Goal: Task Accomplishment & Management: Use online tool/utility

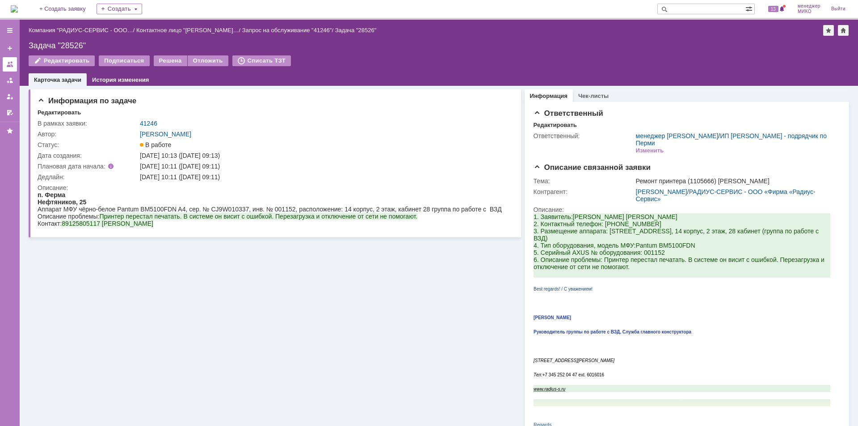
click at [11, 66] on div at bounding box center [9, 64] width 7 height 7
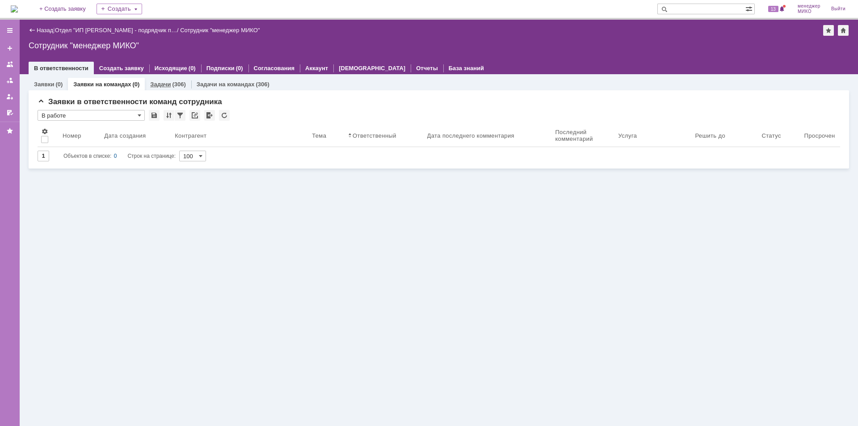
click at [158, 86] on link "Задачи" at bounding box center [160, 84] width 21 height 7
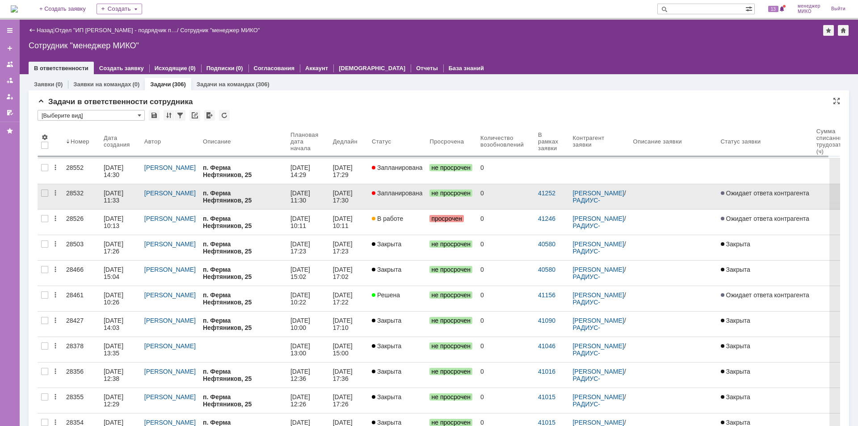
click at [81, 194] on div "28532" at bounding box center [81, 192] width 30 height 7
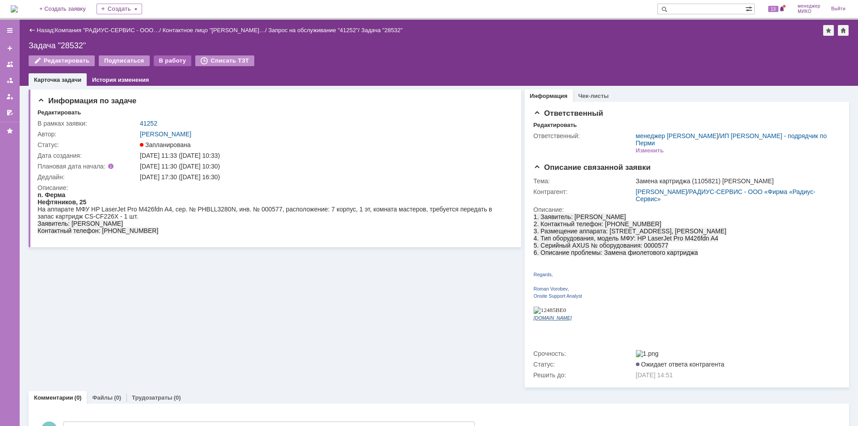
click at [169, 63] on div "В работу" at bounding box center [173, 60] width 38 height 11
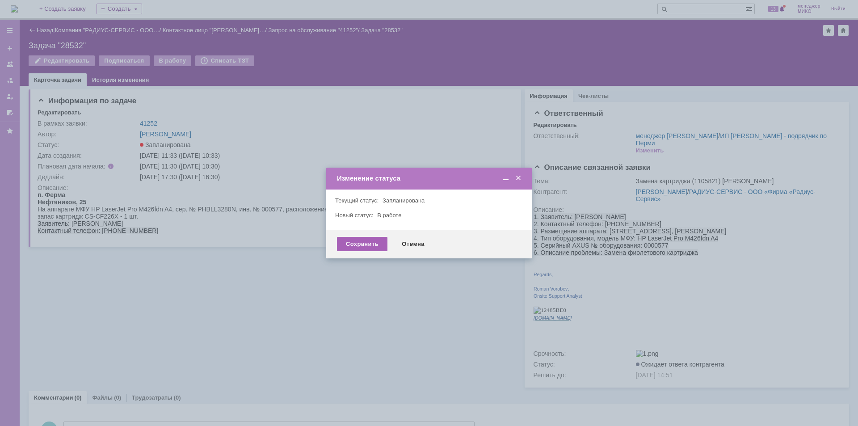
click at [377, 247] on div "Сохранить" at bounding box center [362, 244] width 50 height 14
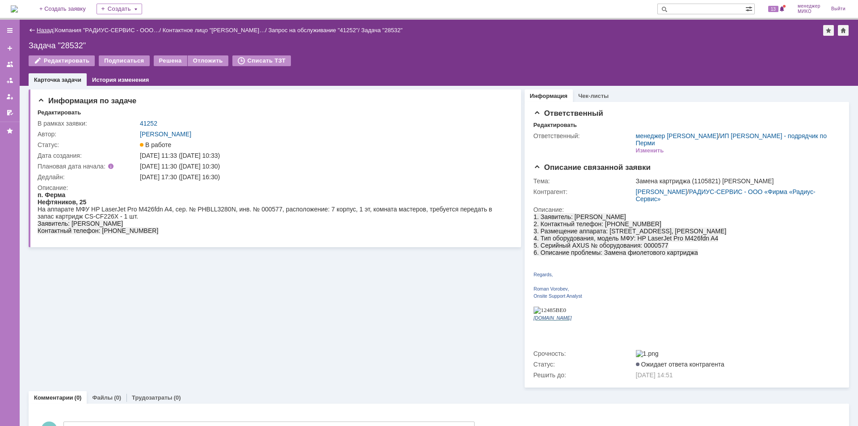
click at [42, 31] on link "Назад" at bounding box center [45, 30] width 17 height 7
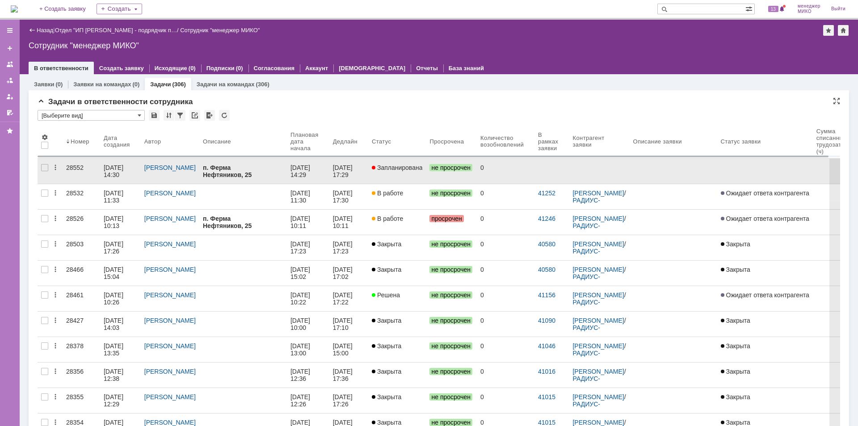
click at [77, 168] on div "28552" at bounding box center [81, 167] width 30 height 7
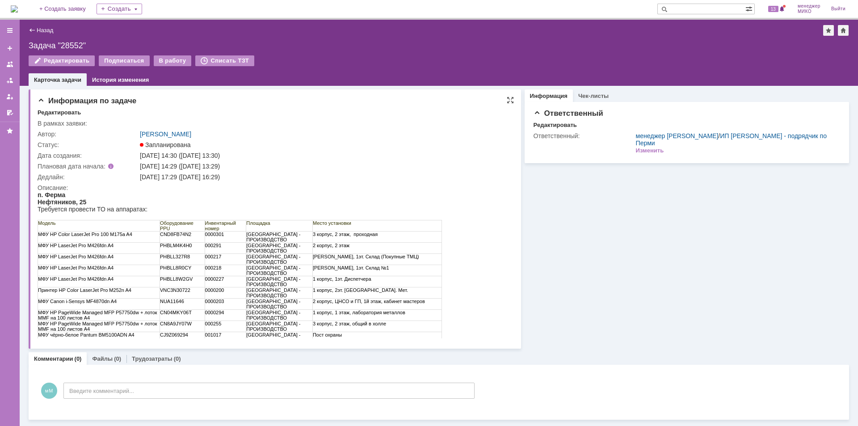
click at [487, 183] on td "Описание:" at bounding box center [273, 261] width 471 height 159
click at [46, 30] on link "Назад" at bounding box center [45, 30] width 17 height 7
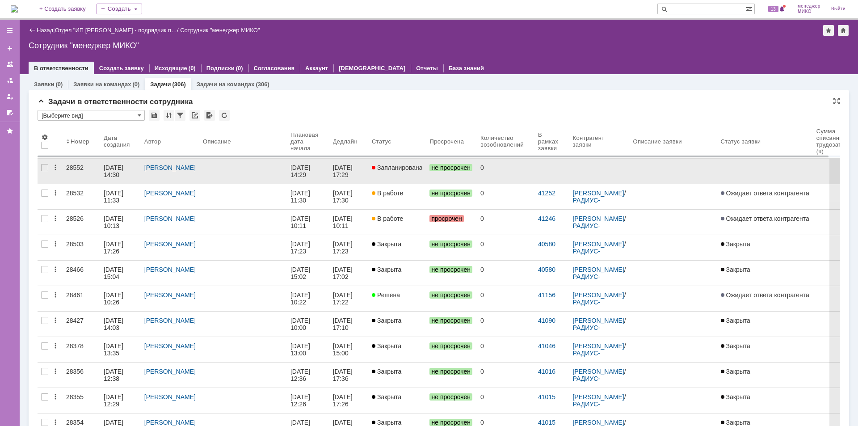
click at [71, 167] on div "28552" at bounding box center [81, 167] width 30 height 7
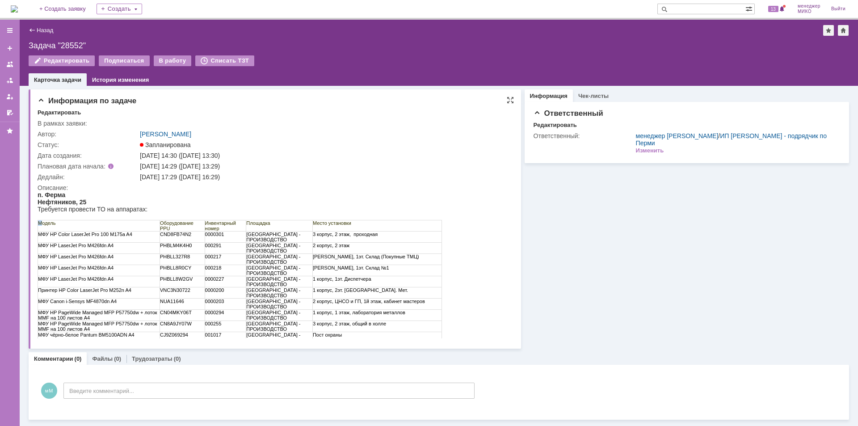
drag, startPoint x: 40, startPoint y: 222, endPoint x: 418, endPoint y: 339, distance: 395.5
click at [418, 339] on html "п. Ферма Нефтяников, 25 Требуется провести ТО на аппаратах: Модель Оборудование…" at bounding box center [270, 272] width 464 height 163
copy table "М"
